Goal: Check status: Check status

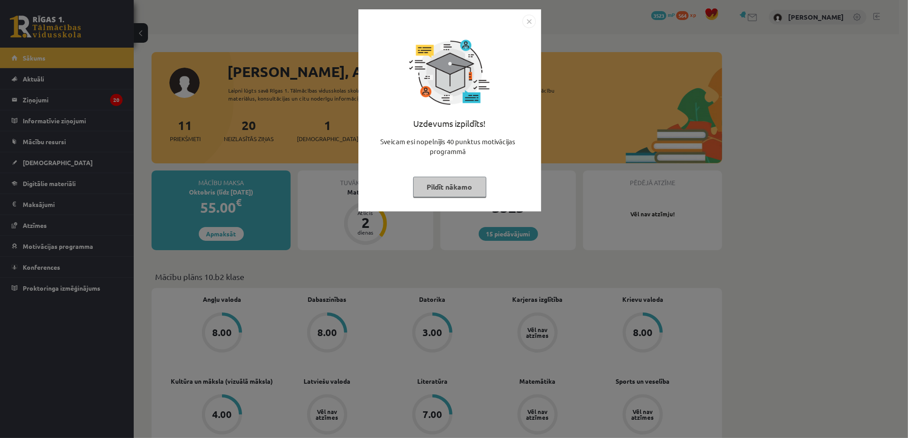
click at [451, 189] on button "Pildīt nākamo" at bounding box center [449, 187] width 73 height 20
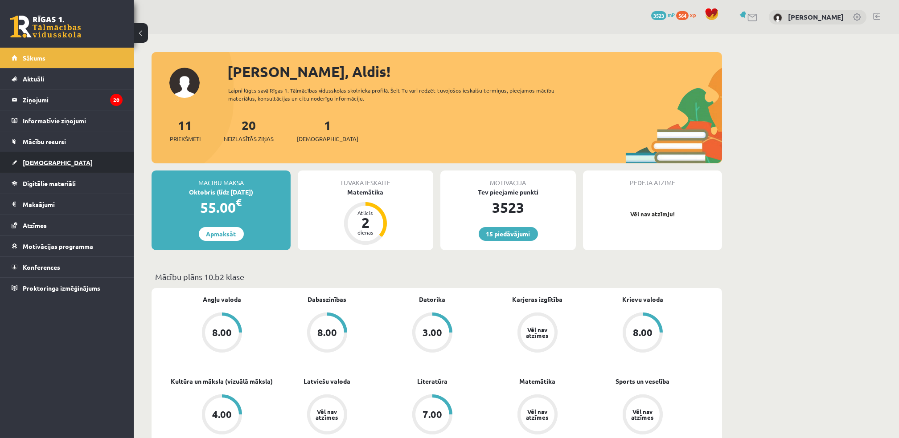
click at [41, 163] on span "[DEMOGRAPHIC_DATA]" at bounding box center [58, 163] width 70 height 8
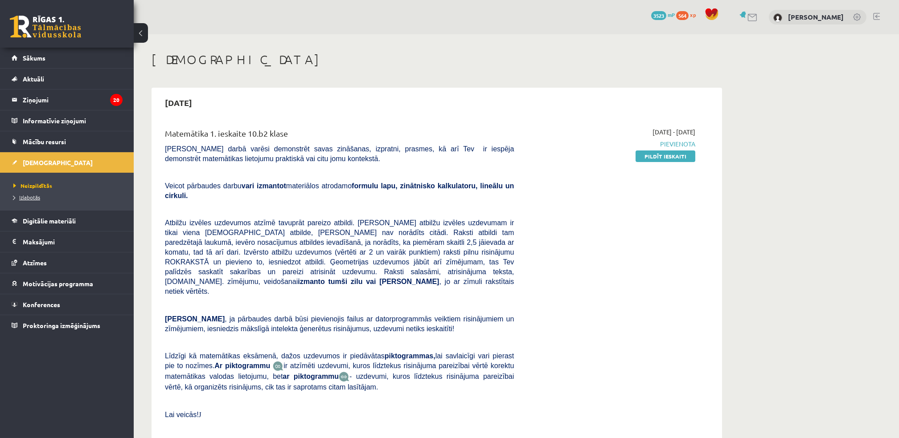
click at [37, 199] on span "Izlabotās" at bounding box center [26, 197] width 27 height 7
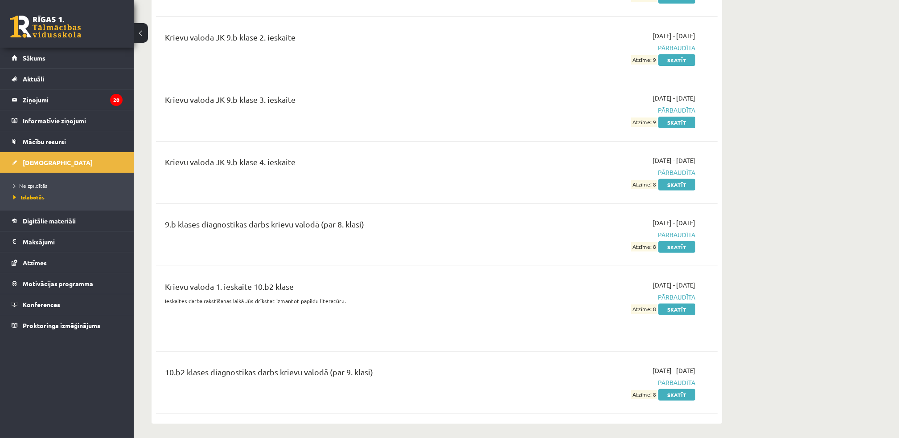
scroll to position [1545, 0]
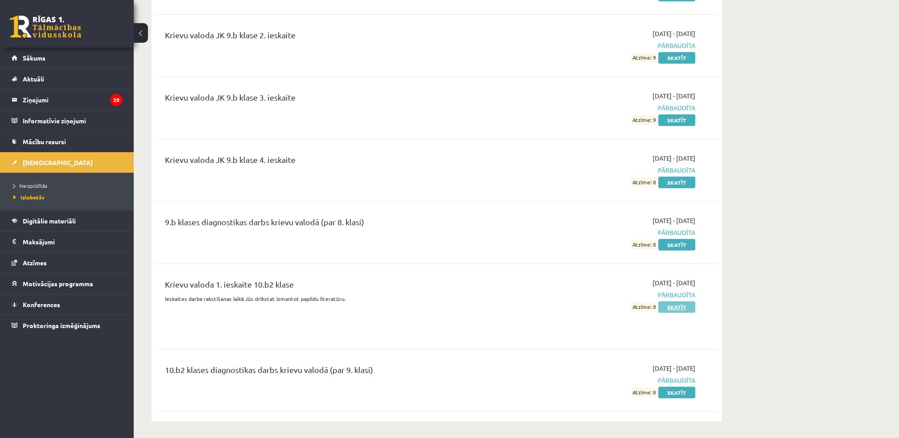
click at [673, 308] on link "Skatīt" at bounding box center [676, 308] width 37 height 12
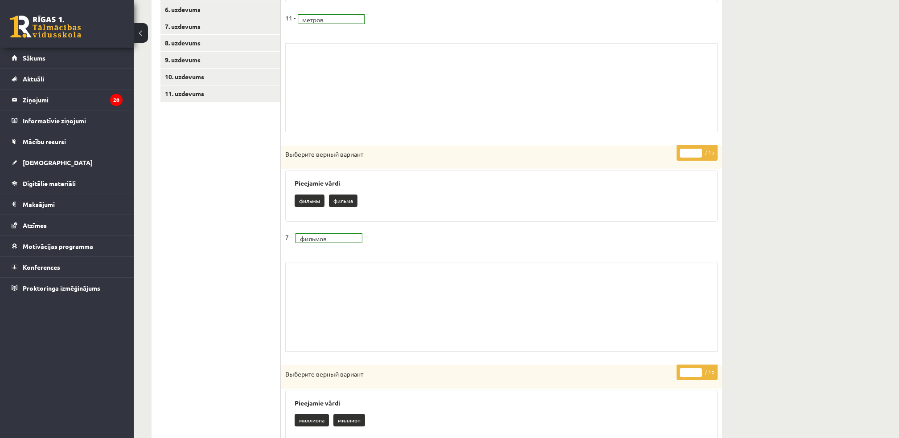
scroll to position [86, 0]
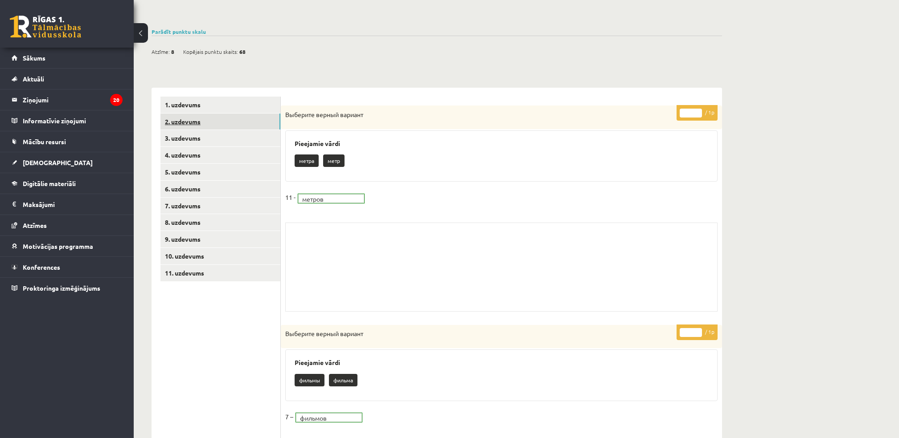
click at [183, 125] on link "2. uzdevums" at bounding box center [220, 122] width 120 height 16
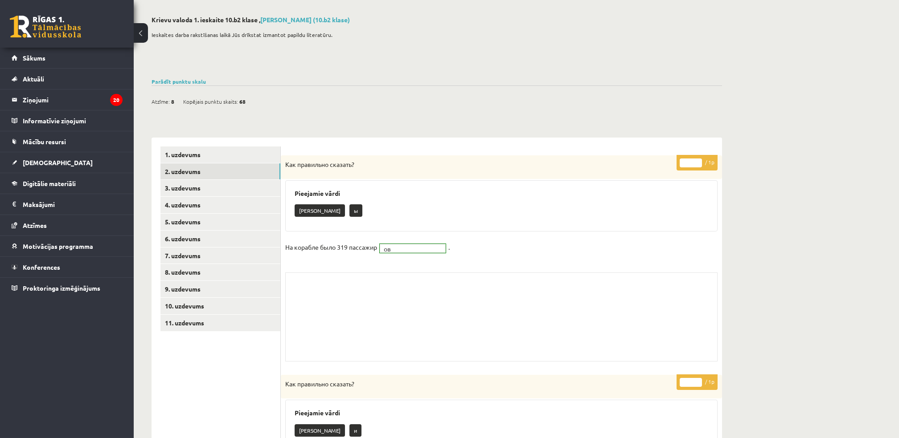
scroll to position [0, 0]
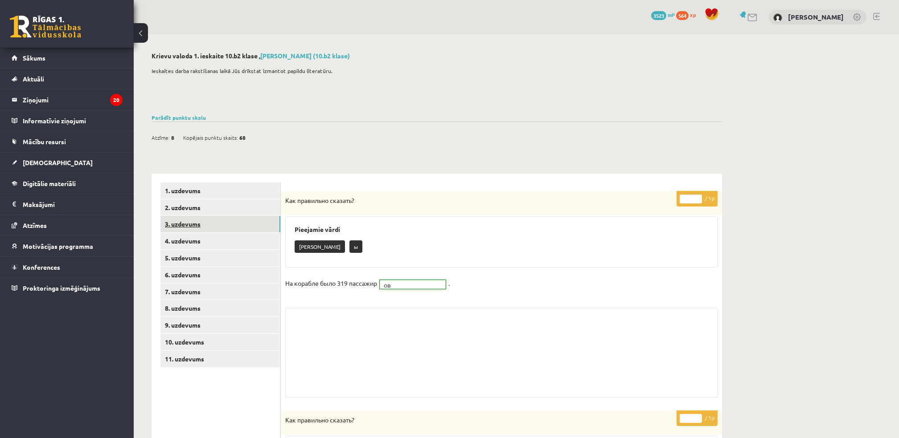
click at [191, 225] on link "3. uzdevums" at bounding box center [220, 224] width 120 height 16
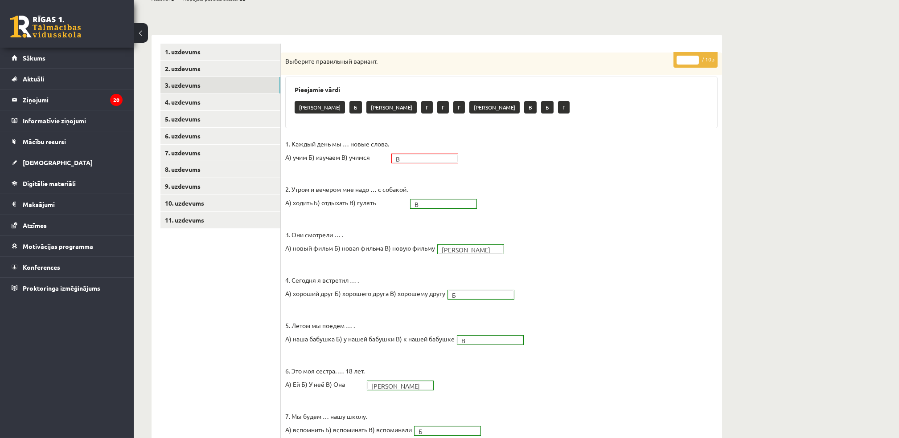
scroll to position [56, 0]
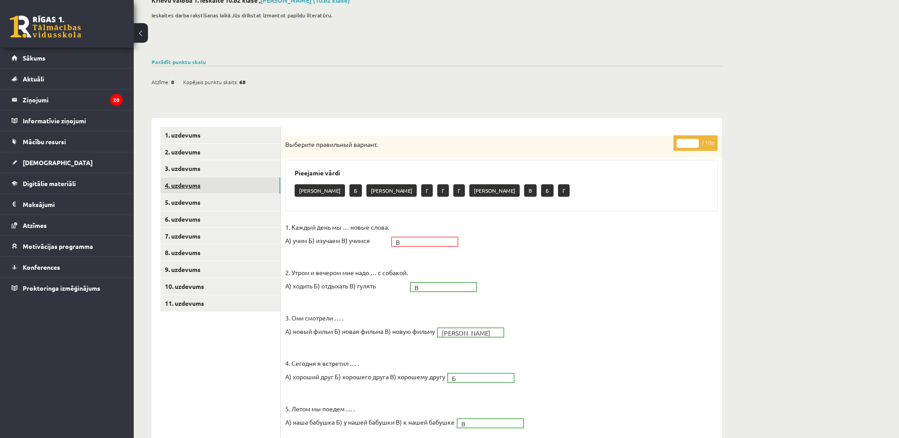
click at [197, 187] on link "4. uzdevums" at bounding box center [220, 185] width 120 height 16
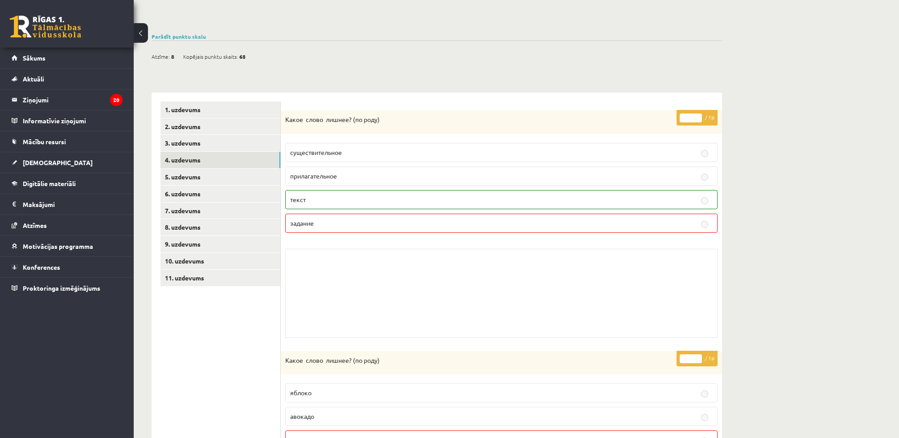
scroll to position [26, 0]
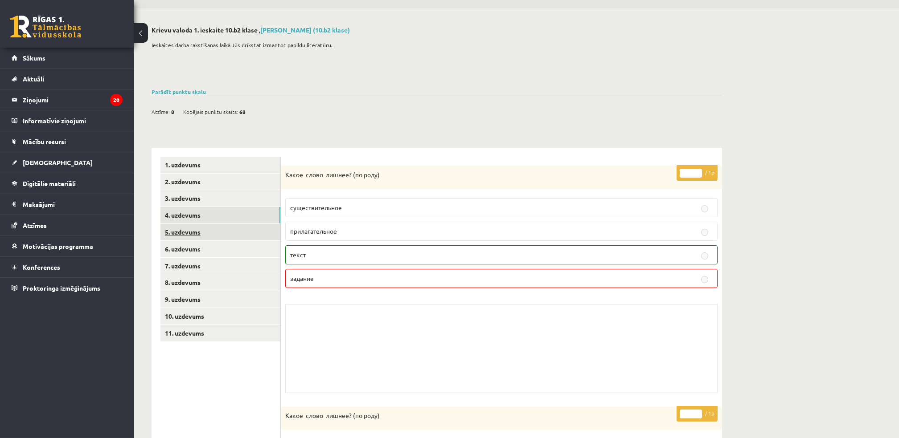
click at [190, 234] on link "5. uzdevums" at bounding box center [220, 232] width 120 height 16
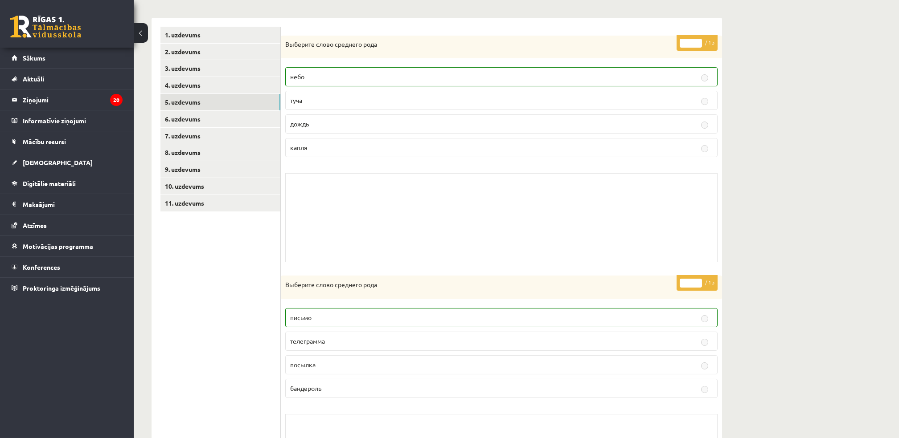
scroll to position [83, 0]
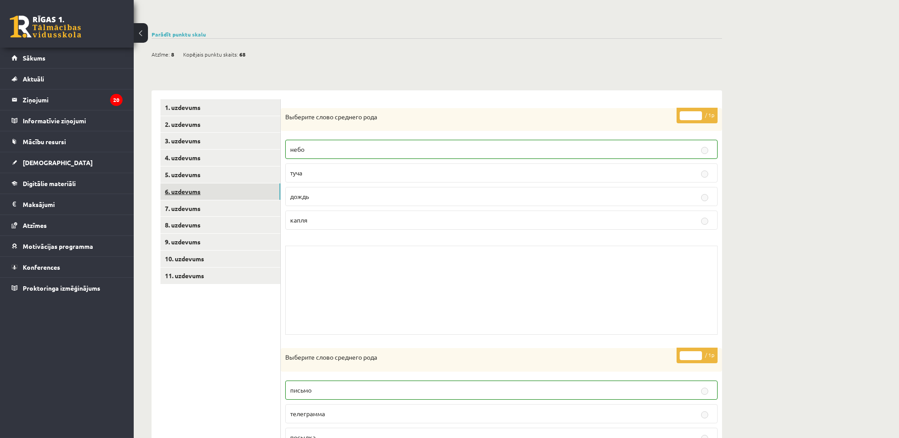
click at [188, 193] on link "6. uzdevums" at bounding box center [220, 192] width 120 height 16
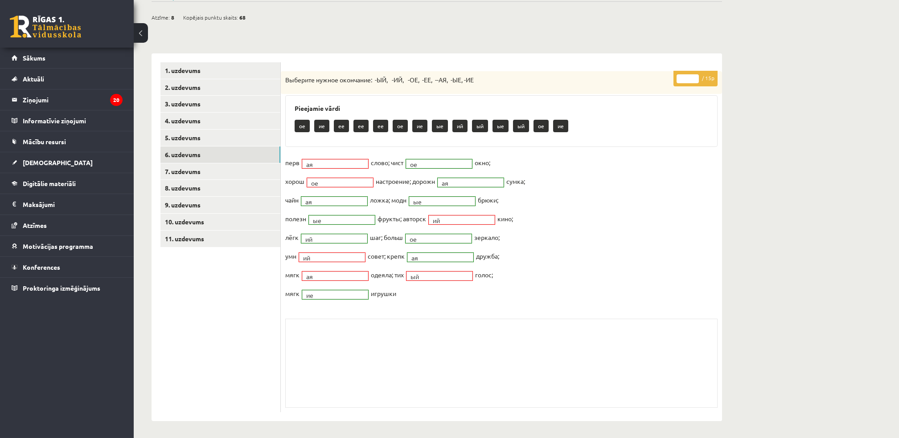
scroll to position [121, 0]
click at [195, 172] on link "7. uzdevums" at bounding box center [220, 171] width 120 height 16
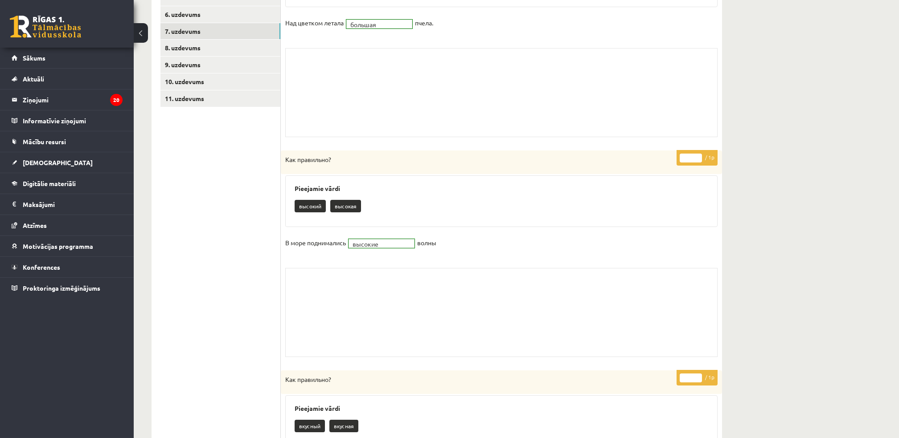
scroll to position [180, 0]
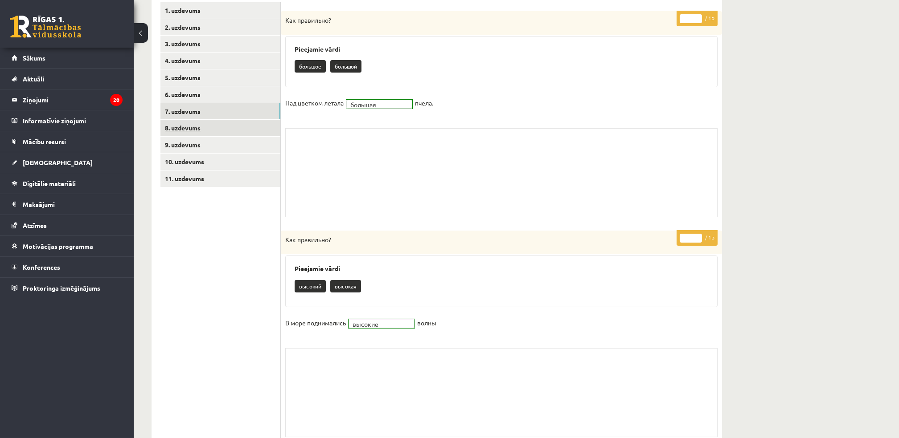
click at [185, 129] on link "8. uzdevums" at bounding box center [220, 128] width 120 height 16
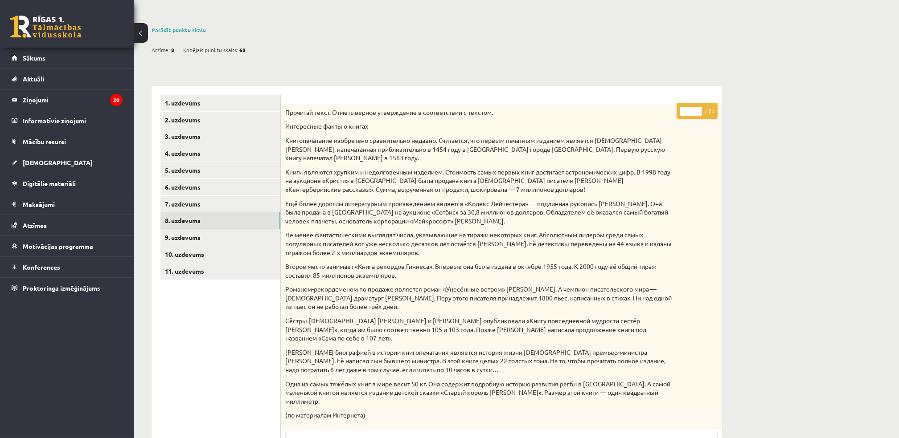
scroll to position [61, 0]
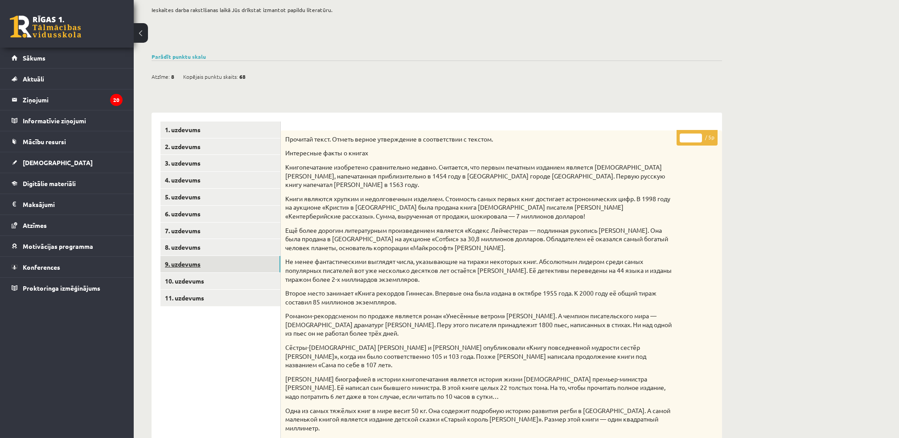
click at [192, 270] on link "9. uzdevums" at bounding box center [220, 264] width 120 height 16
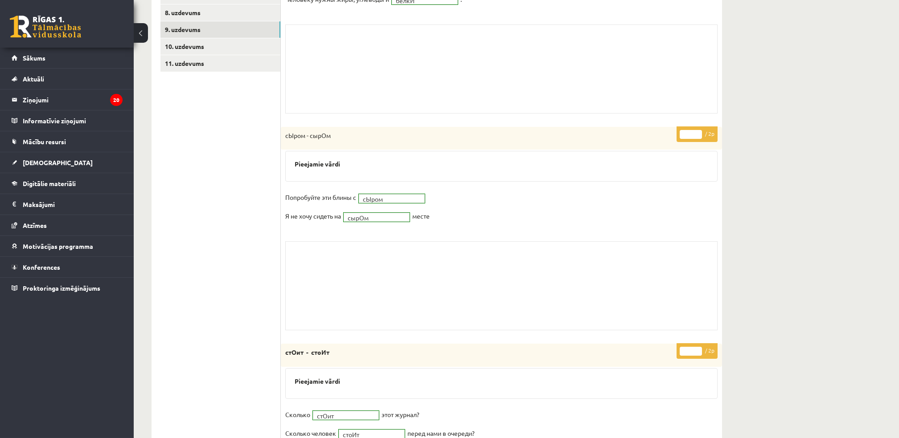
scroll to position [59, 0]
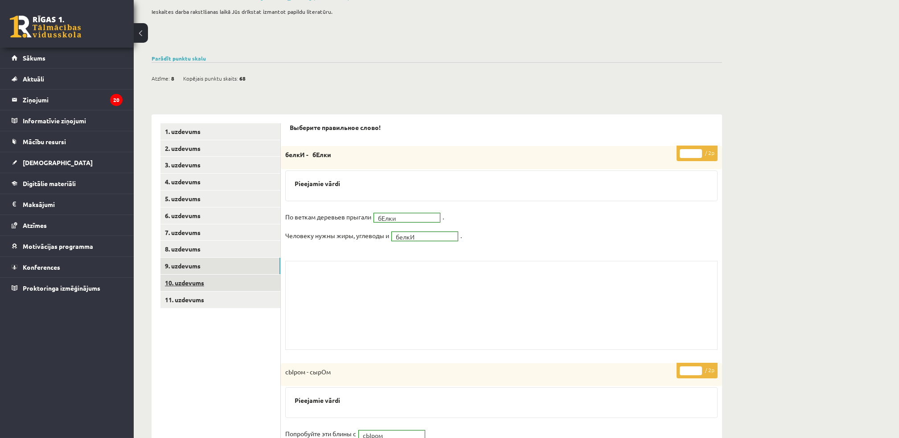
click at [185, 285] on link "10. uzdevums" at bounding box center [220, 283] width 120 height 16
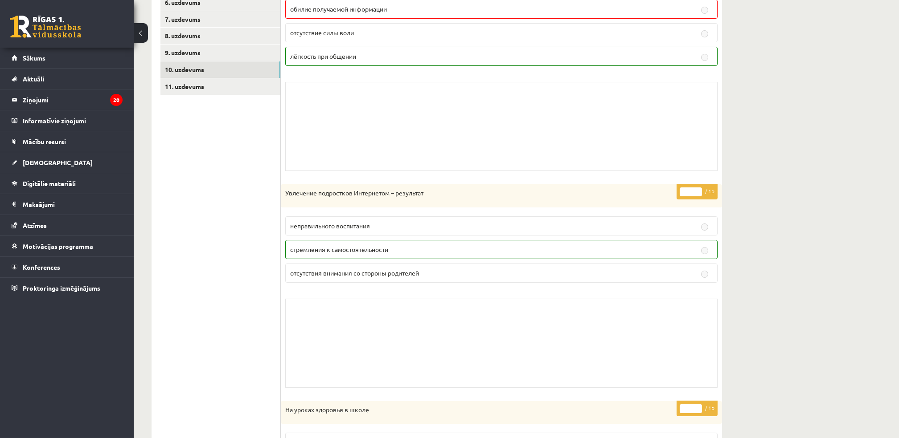
scroll to position [119, 0]
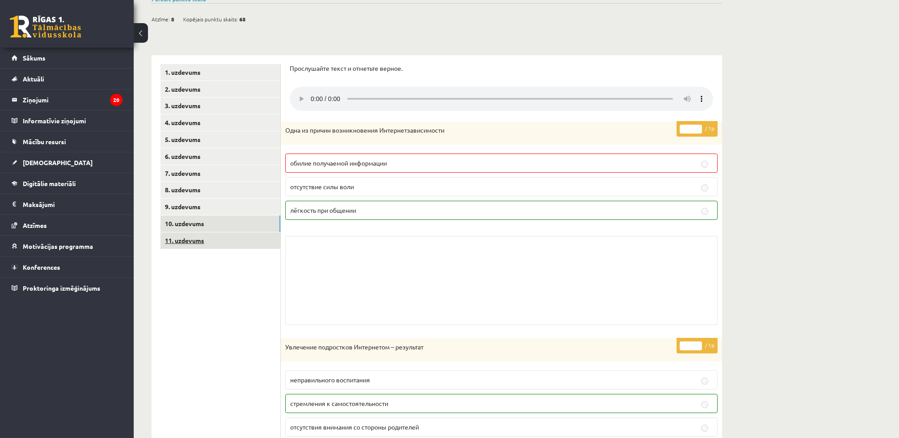
click at [189, 241] on link "11. uzdevums" at bounding box center [220, 241] width 120 height 16
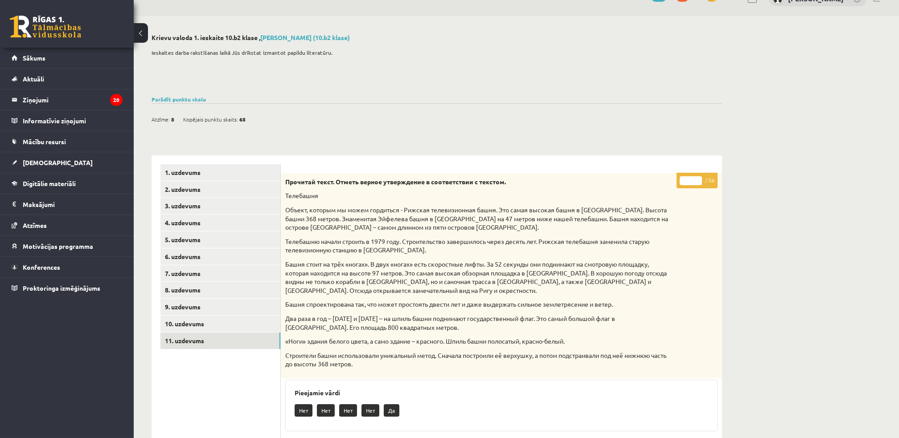
scroll to position [10, 0]
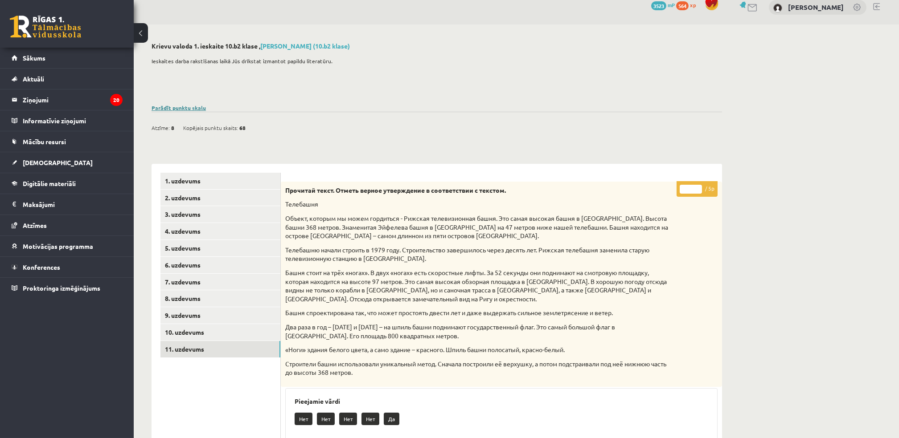
click at [180, 108] on link "Parādīt punktu skalu" at bounding box center [179, 107] width 54 height 7
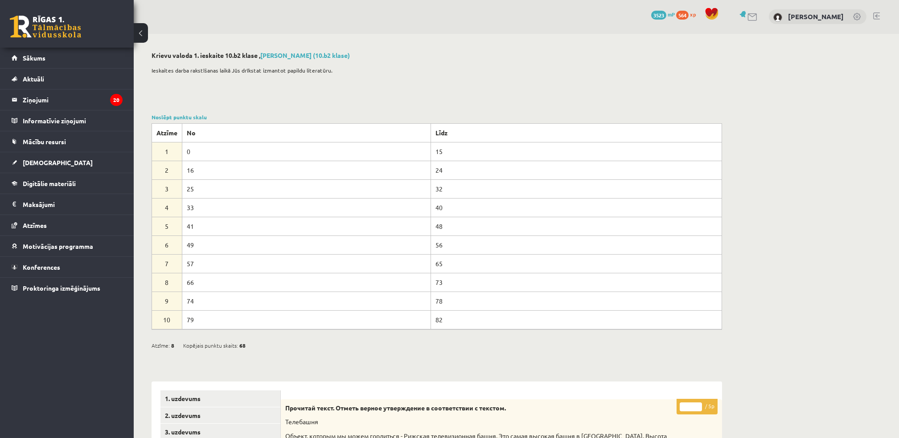
scroll to position [0, 0]
click at [874, 15] on link at bounding box center [876, 16] width 7 height 7
